Goal: Task Accomplishment & Management: Manage account settings

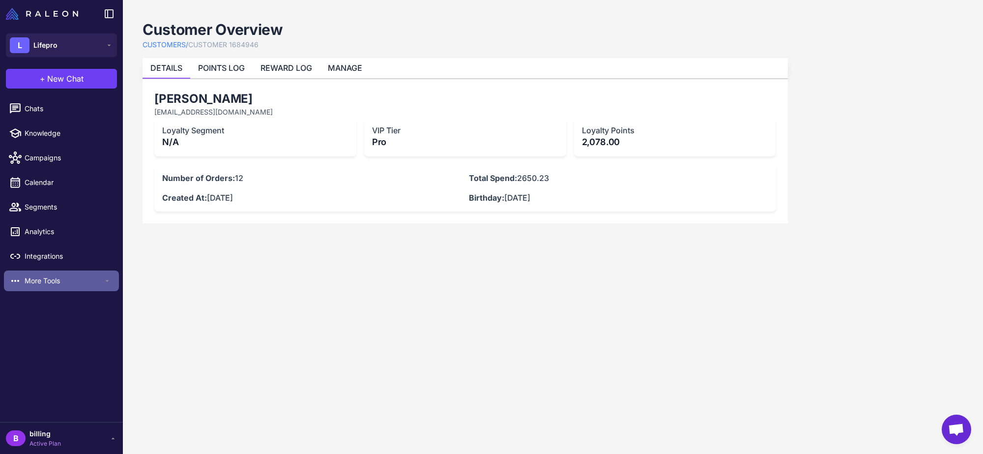
click at [57, 281] on span "More Tools" at bounding box center [64, 280] width 79 height 11
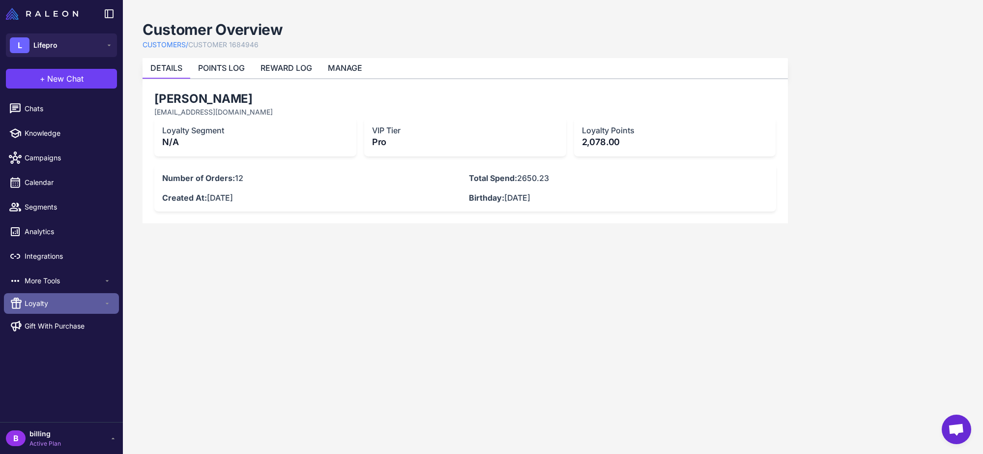
click at [46, 298] on span "Loyalty" at bounding box center [64, 303] width 79 height 11
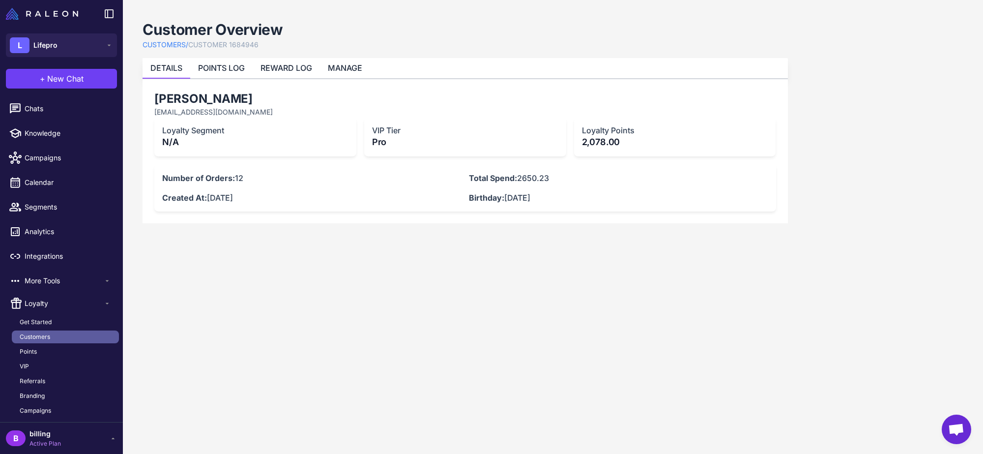
click at [42, 338] on span "Customers" at bounding box center [35, 336] width 30 height 9
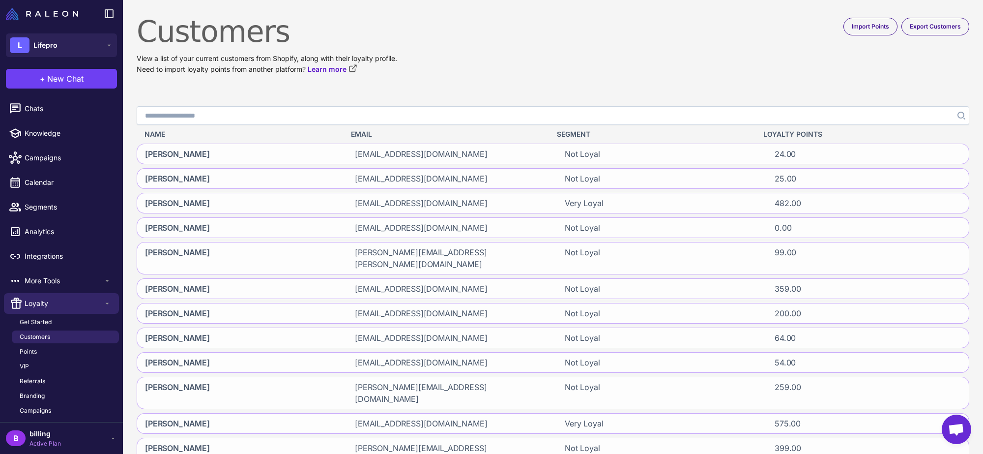
click at [314, 118] on input "Search" at bounding box center [553, 115] width 833 height 19
paste input "**********"
type input "**********"
click button "Search" at bounding box center [961, 115] width 18 height 19
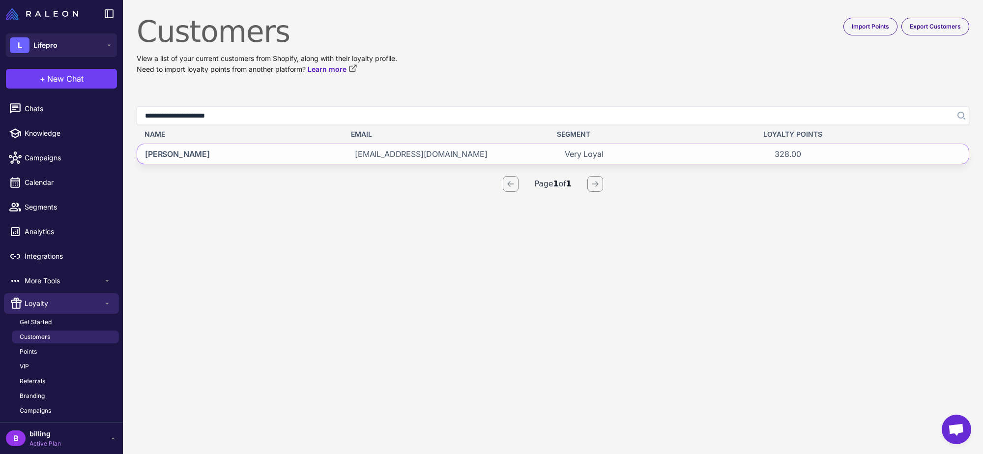
click at [297, 155] on div "[PERSON_NAME]" at bounding box center [238, 154] width 202 height 20
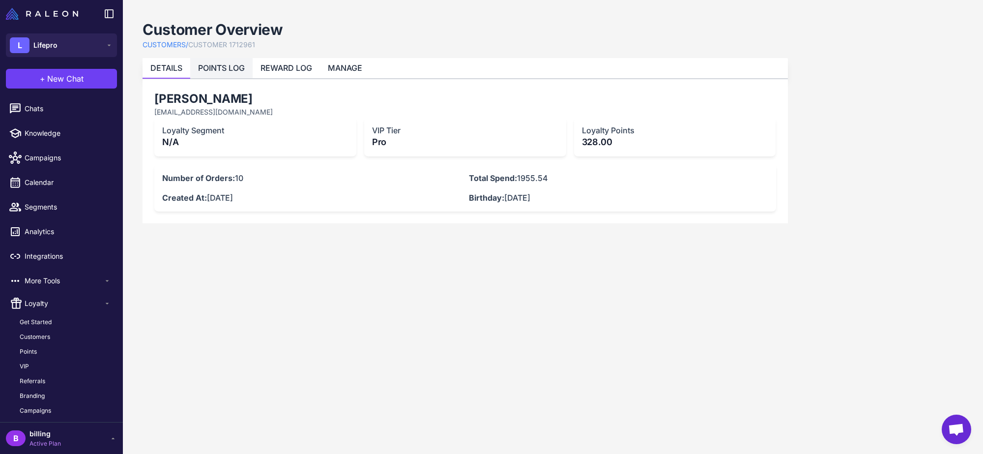
click at [217, 67] on link "POINTS LOG" at bounding box center [221, 68] width 47 height 10
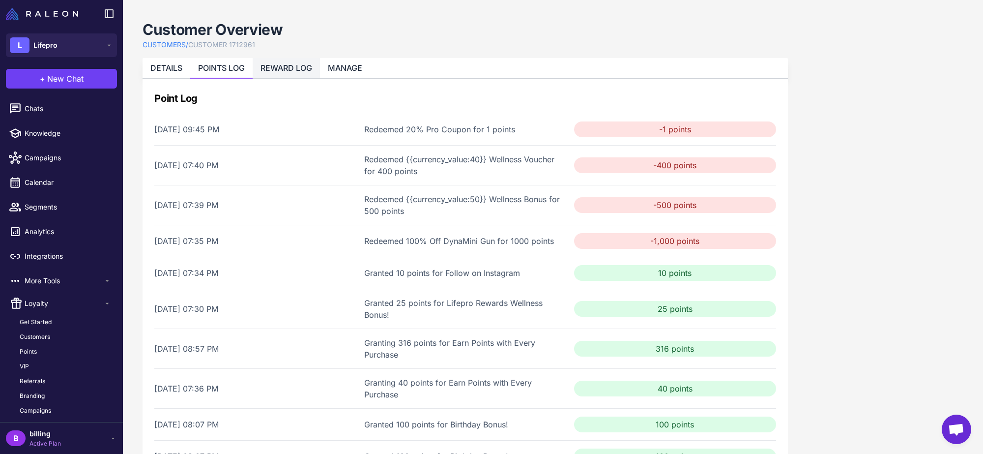
click at [289, 75] on li "REWARD LOG" at bounding box center [286, 68] width 67 height 20
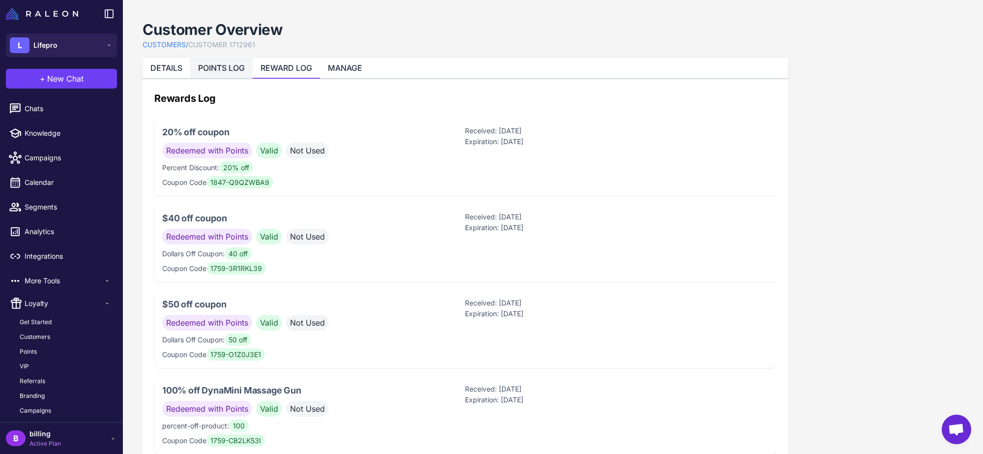
click at [223, 75] on li "POINTS LOG" at bounding box center [221, 68] width 62 height 20
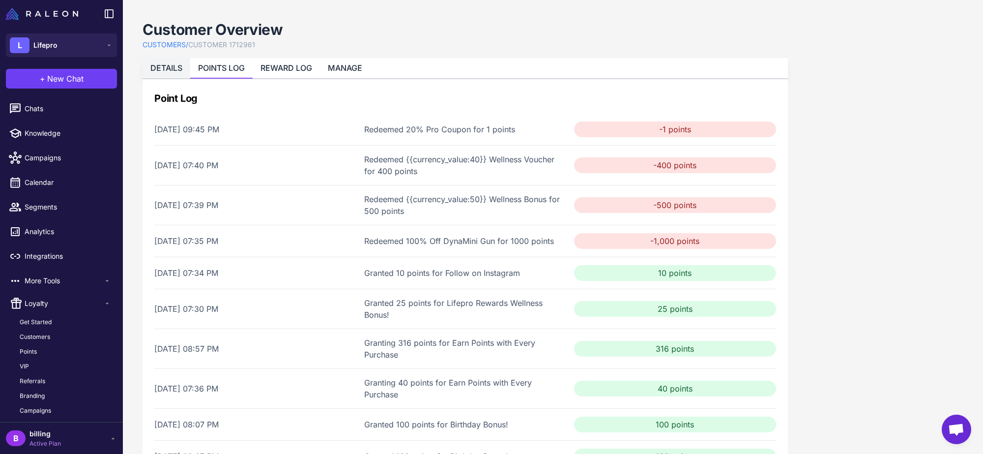
click at [182, 70] on link "DETAILS" at bounding box center [166, 68] width 32 height 10
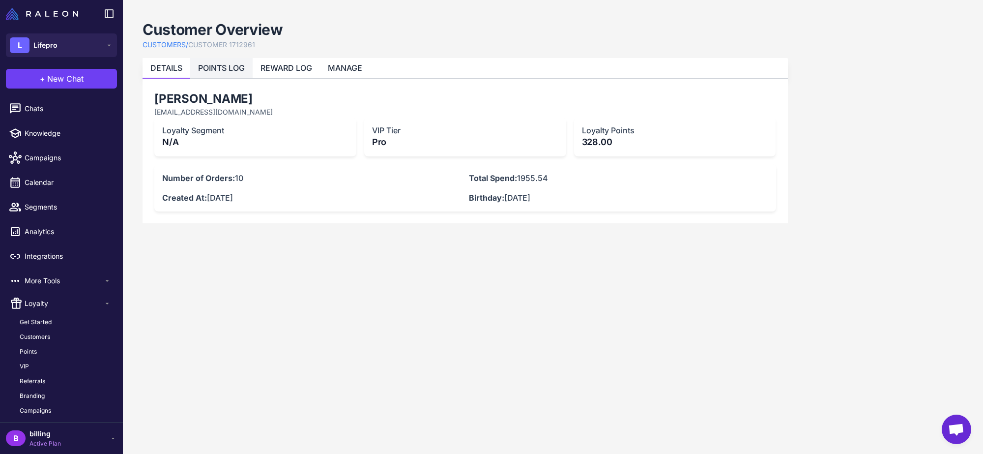
click at [223, 65] on link "POINTS LOG" at bounding box center [221, 68] width 47 height 10
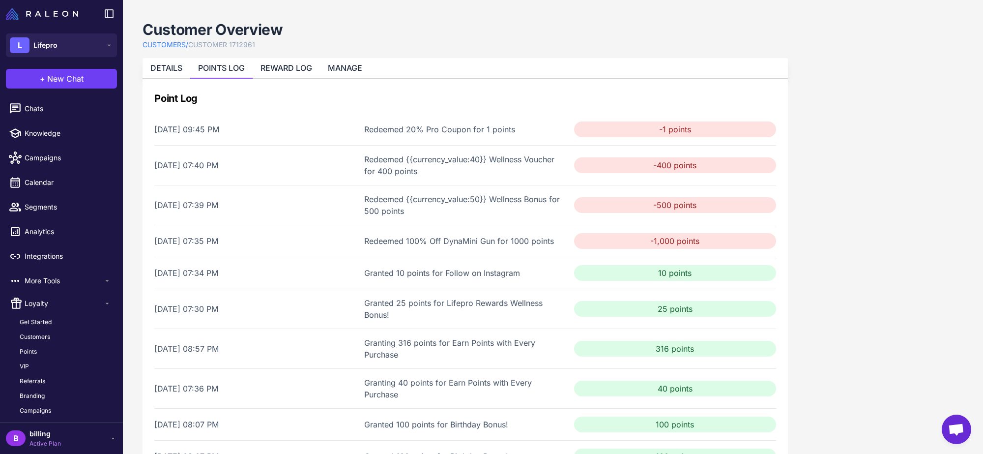
click at [214, 242] on div "[DATE] 07:35 PM" at bounding box center [255, 241] width 202 height 12
click at [355, 75] on li "MANAGE" at bounding box center [345, 68] width 50 height 20
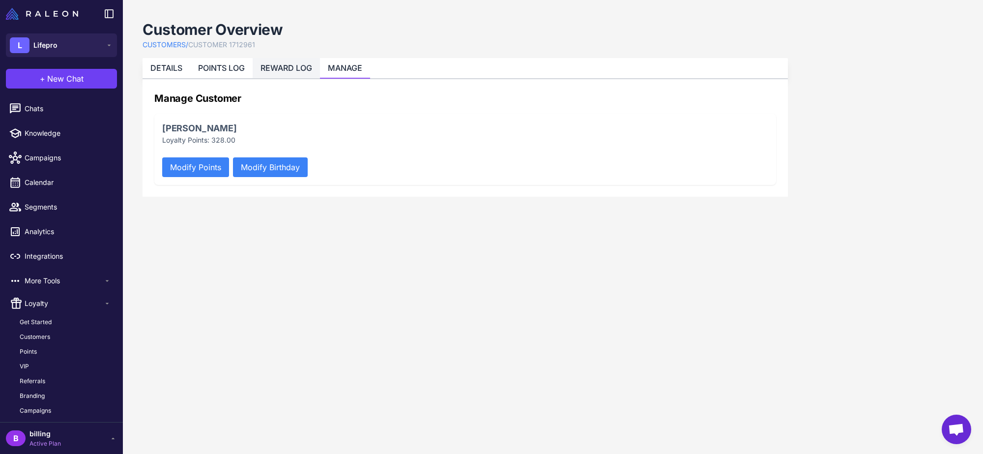
drag, startPoint x: 289, startPoint y: 72, endPoint x: 279, endPoint y: 72, distance: 10.3
click at [289, 72] on li "REWARD LOG" at bounding box center [286, 68] width 67 height 20
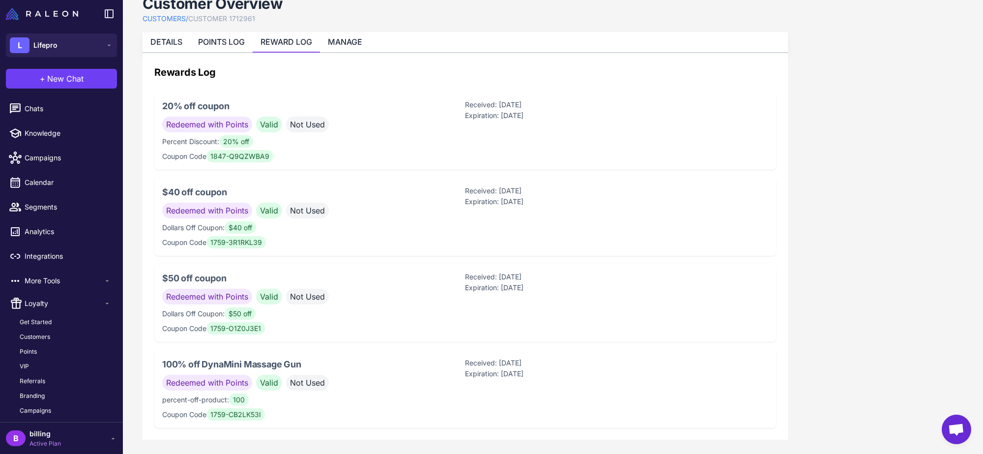
scroll to position [30, 0]
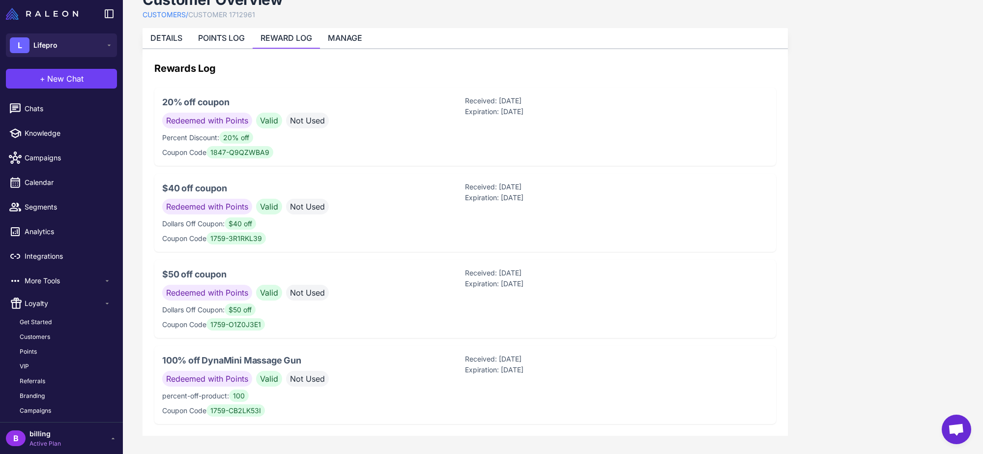
click at [302, 391] on p "percent-off-product: 100" at bounding box center [313, 395] width 303 height 11
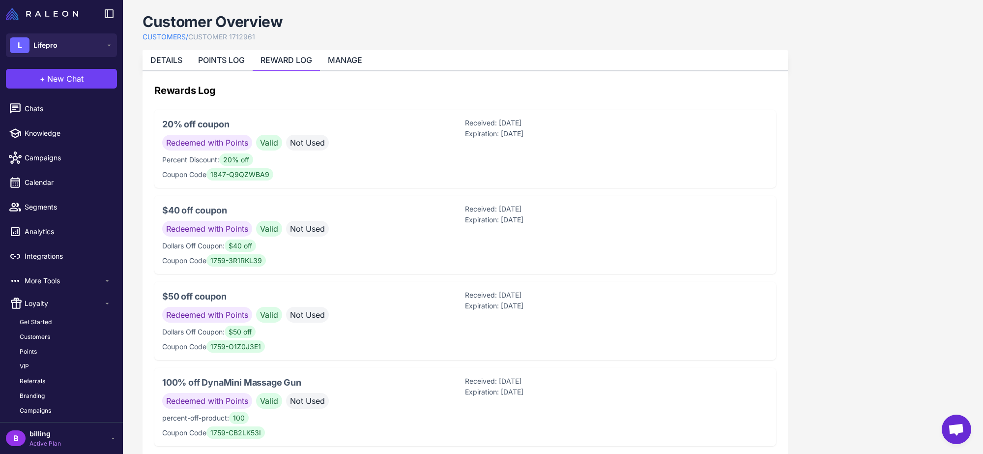
scroll to position [0, 0]
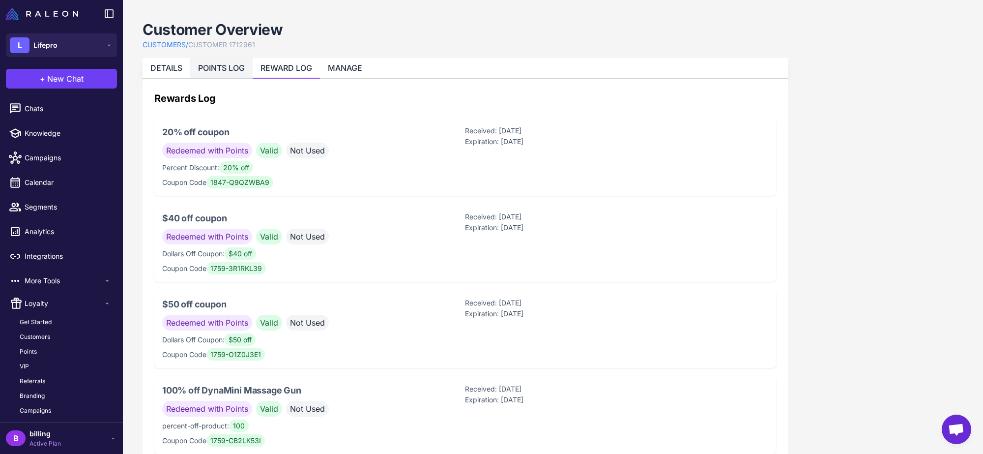
click at [220, 68] on link "POINTS LOG" at bounding box center [221, 68] width 47 height 10
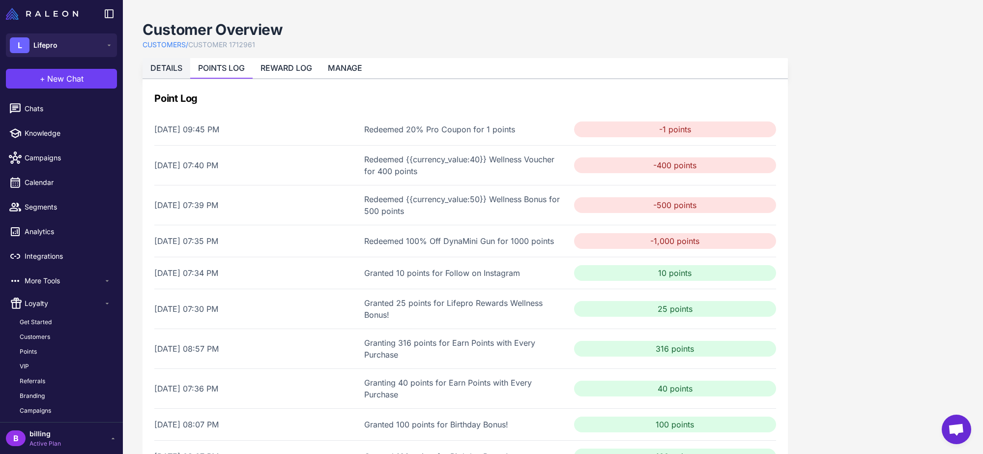
click at [169, 65] on link "DETAILS" at bounding box center [166, 68] width 32 height 10
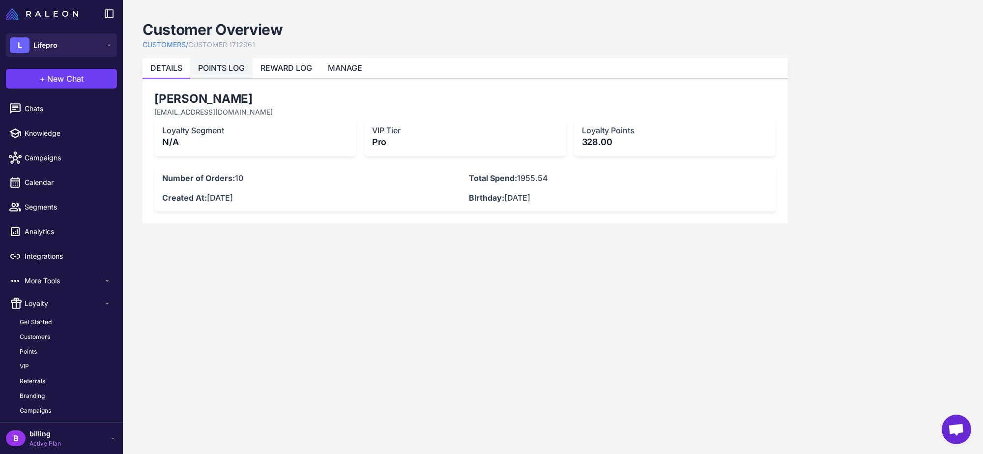
click at [199, 70] on link "POINTS LOG" at bounding box center [221, 68] width 47 height 10
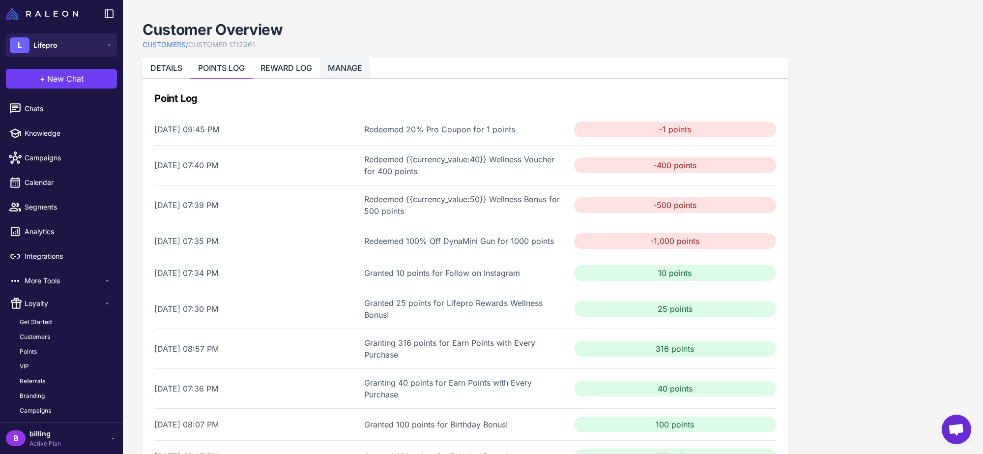
click at [347, 67] on link "MANAGE" at bounding box center [345, 68] width 34 height 10
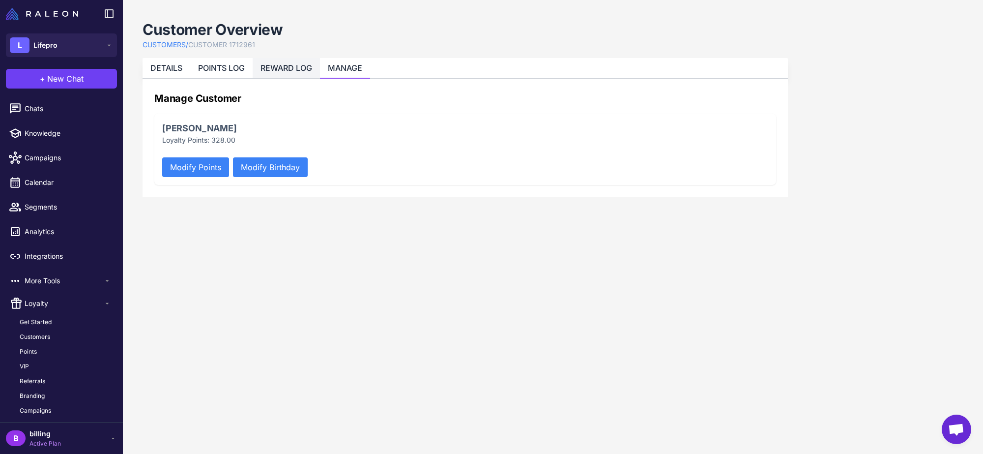
click at [274, 63] on link "REWARD LOG" at bounding box center [287, 68] width 52 height 10
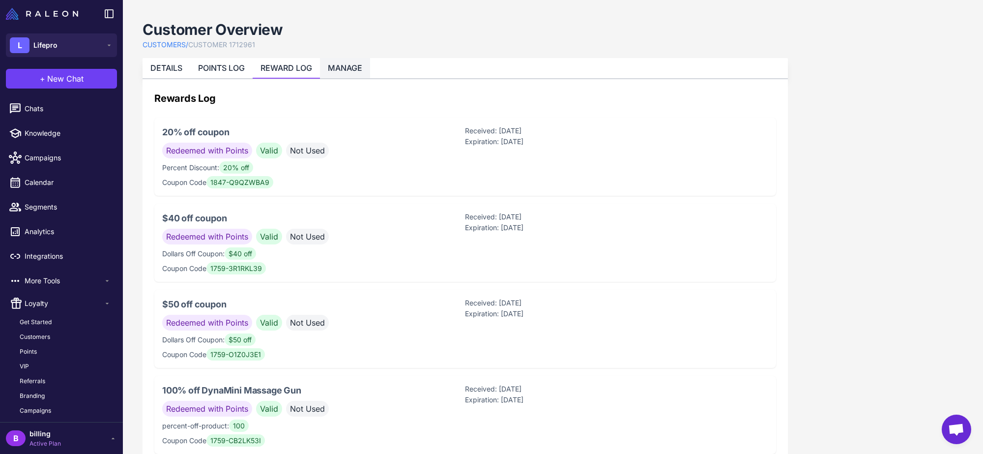
click at [349, 62] on li "MANAGE" at bounding box center [345, 68] width 50 height 20
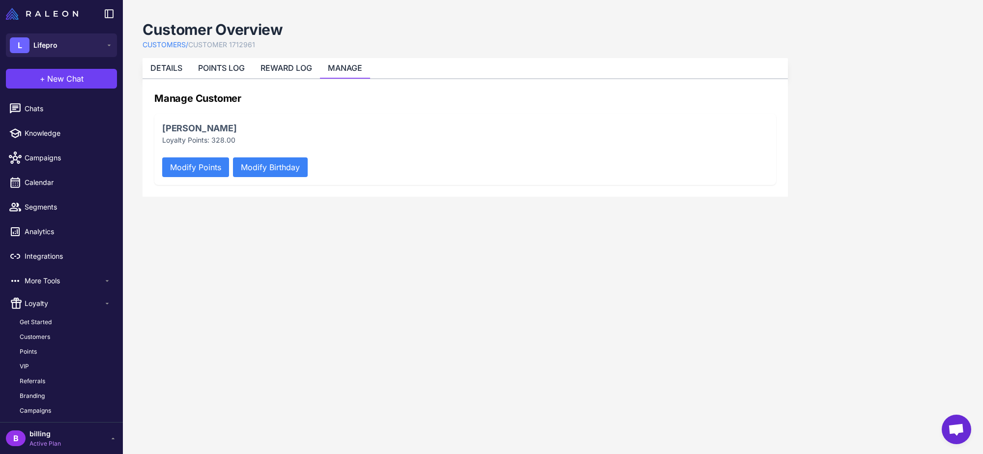
click at [215, 168] on button "Modify Points" at bounding box center [195, 167] width 67 height 20
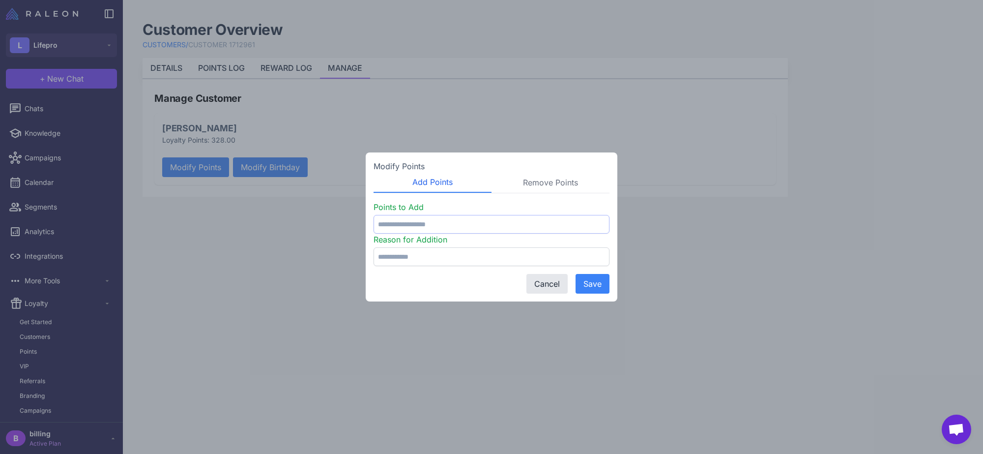
click at [409, 228] on input "number" at bounding box center [492, 224] width 236 height 19
click at [537, 286] on button "Cancel" at bounding box center [547, 284] width 41 height 20
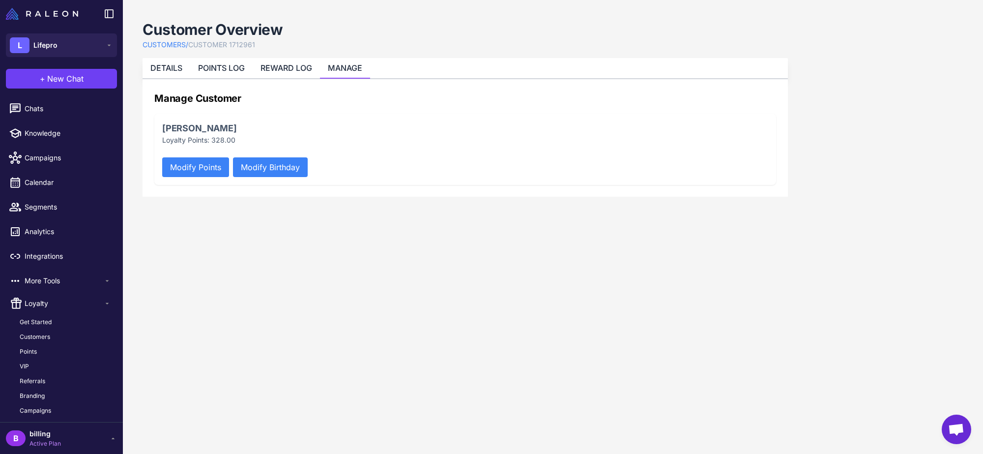
click at [200, 161] on button "Modify Points" at bounding box center [195, 167] width 67 height 20
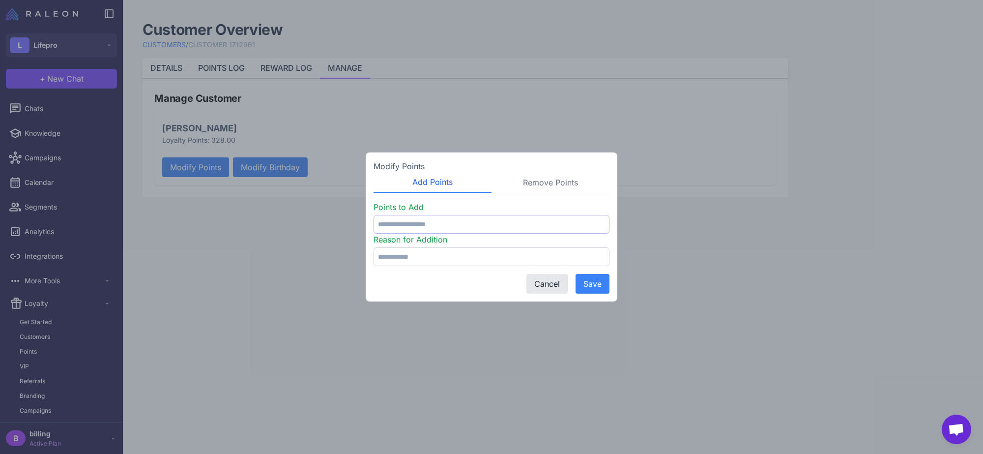
click at [454, 216] on input "number" at bounding box center [492, 224] width 236 height 19
type input "****"
click at [420, 262] on input "text" at bounding box center [492, 256] width 236 height 19
type input "**********"
click at [594, 282] on button "Save" at bounding box center [593, 284] width 34 height 20
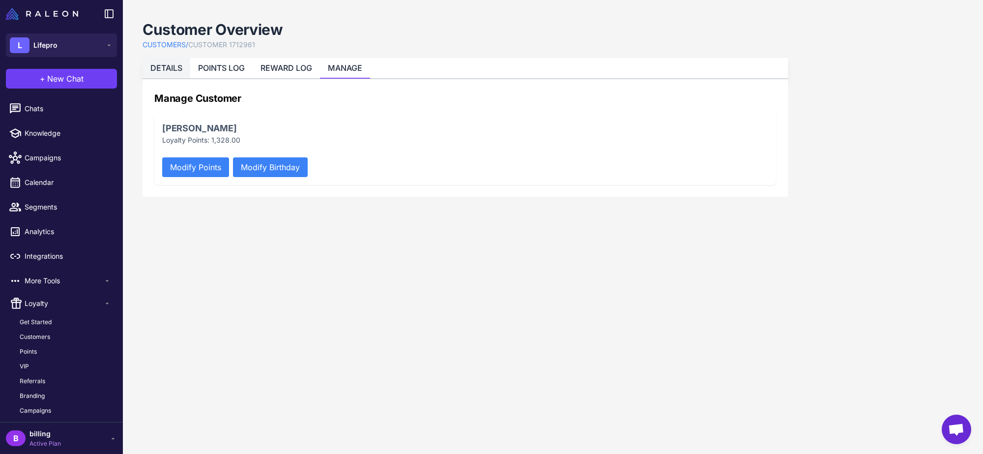
click at [163, 68] on link "DETAILS" at bounding box center [166, 68] width 32 height 10
